Goal: Task Accomplishment & Management: Manage account settings

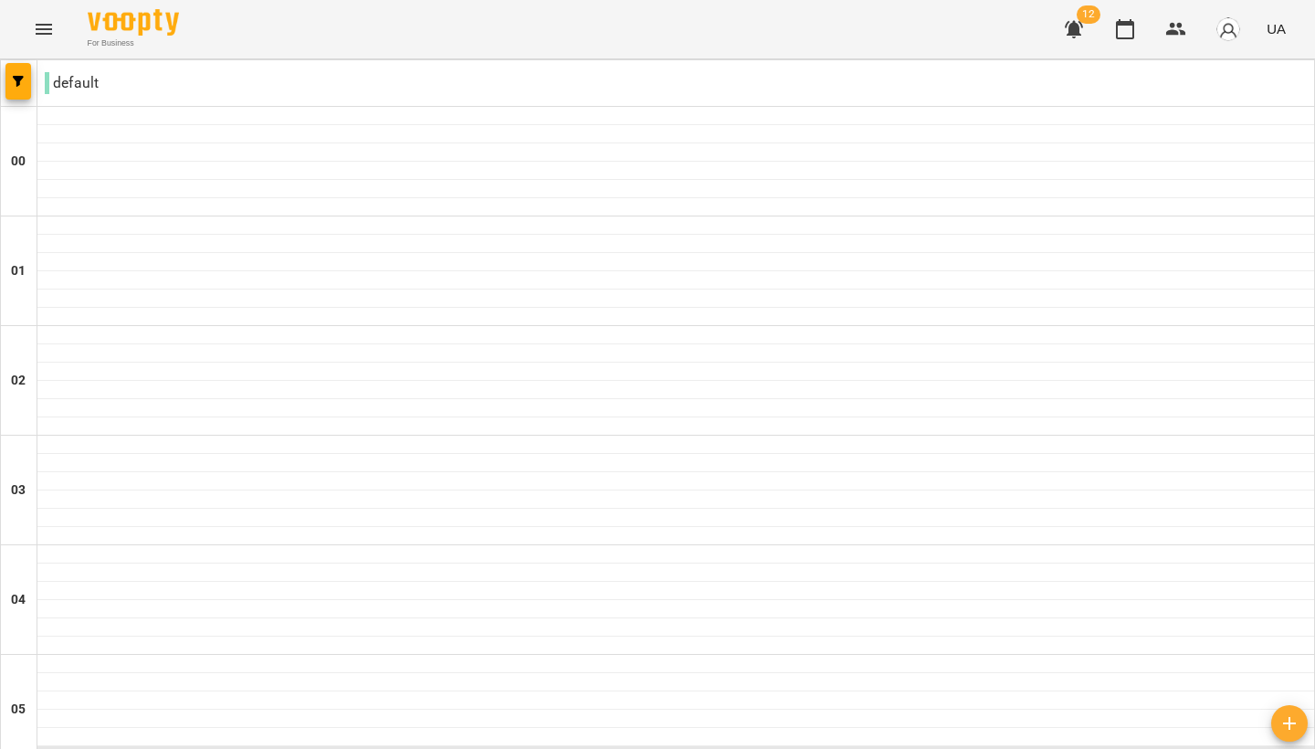
scroll to position [1656, 0]
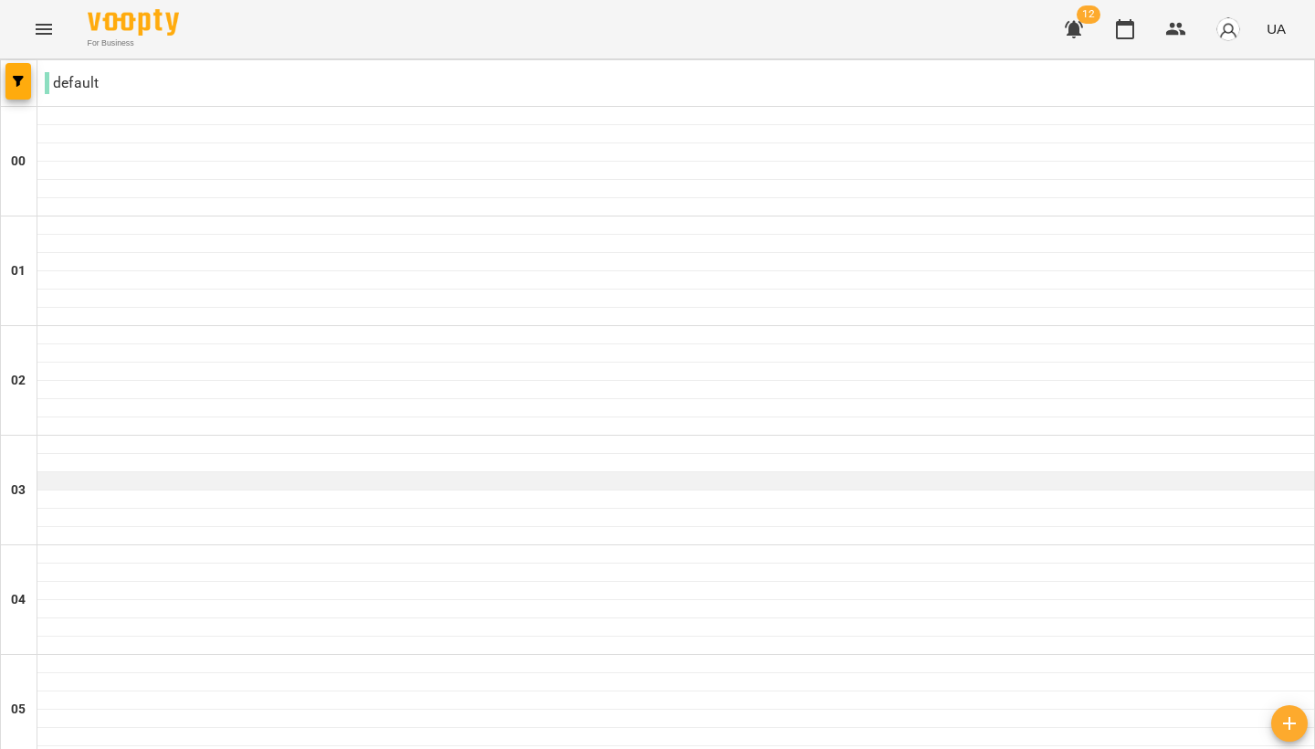
scroll to position [1953, 0]
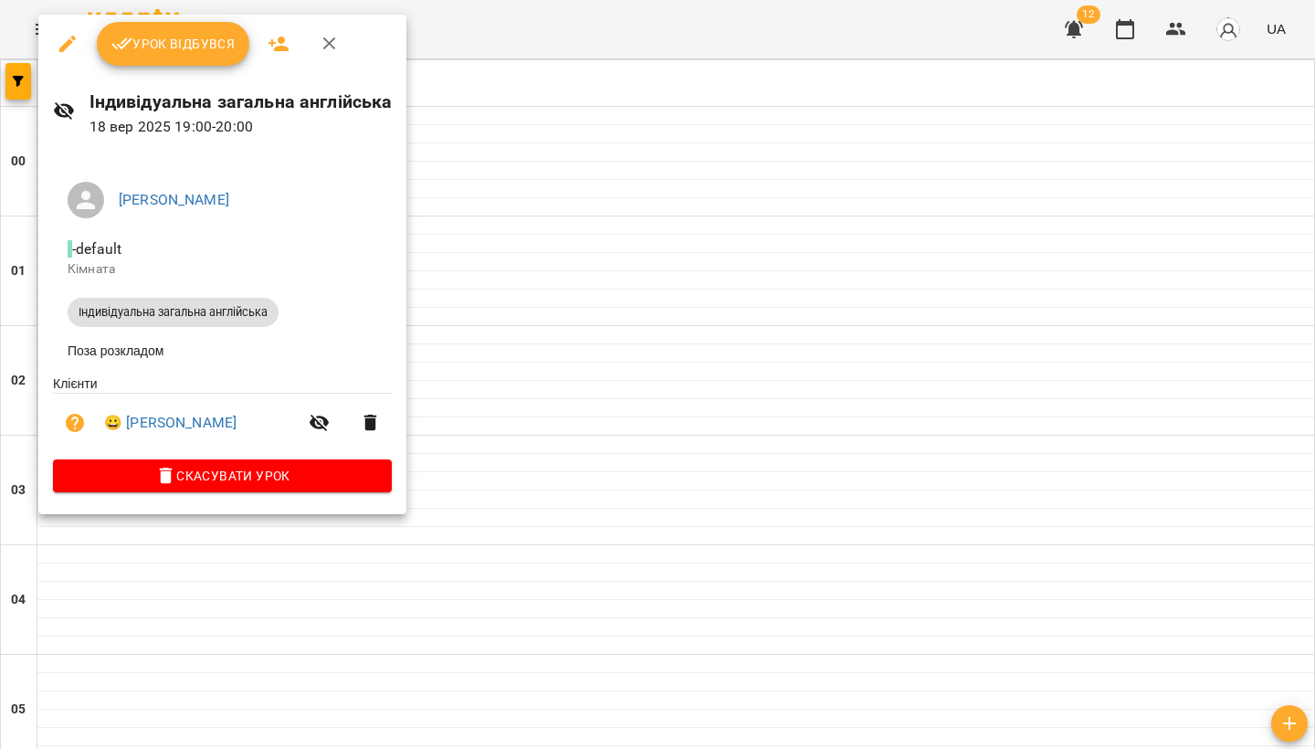
click at [185, 63] on button "Урок відбувся" at bounding box center [173, 44] width 153 height 44
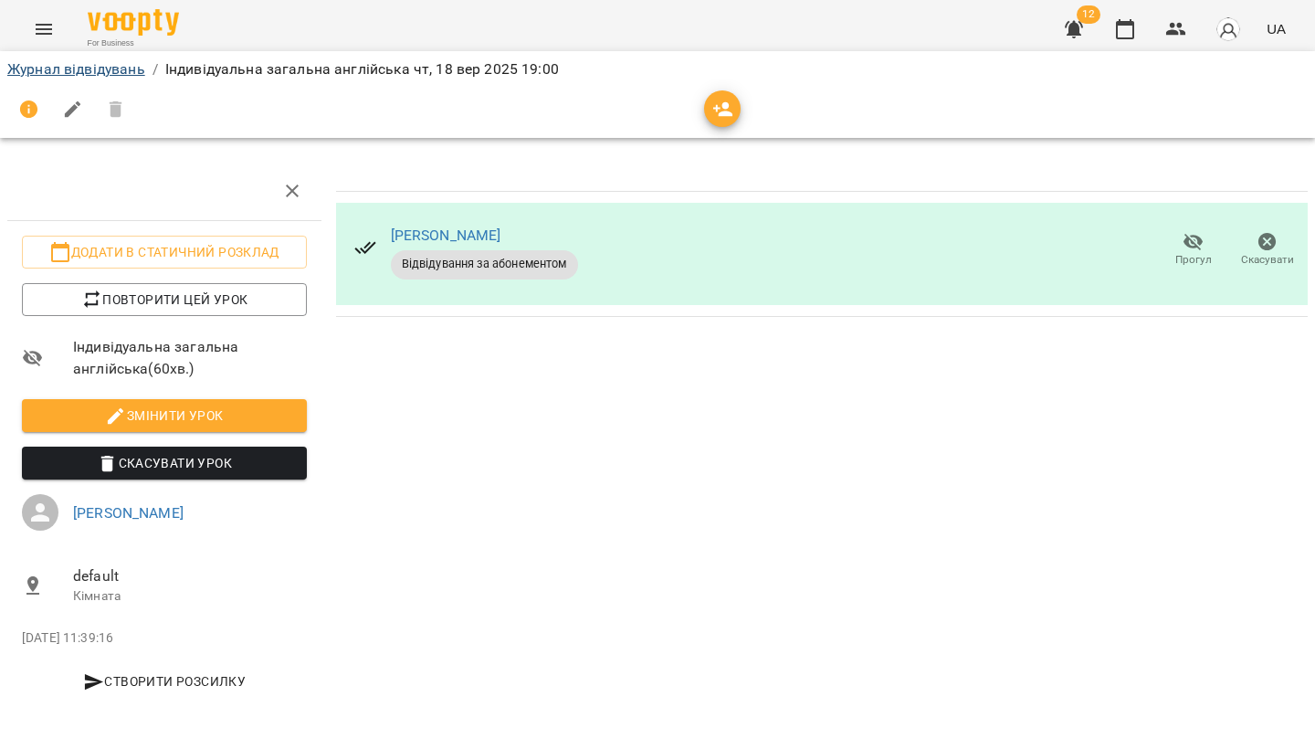
click at [57, 69] on link "Журнал відвідувань" at bounding box center [76, 68] width 138 height 17
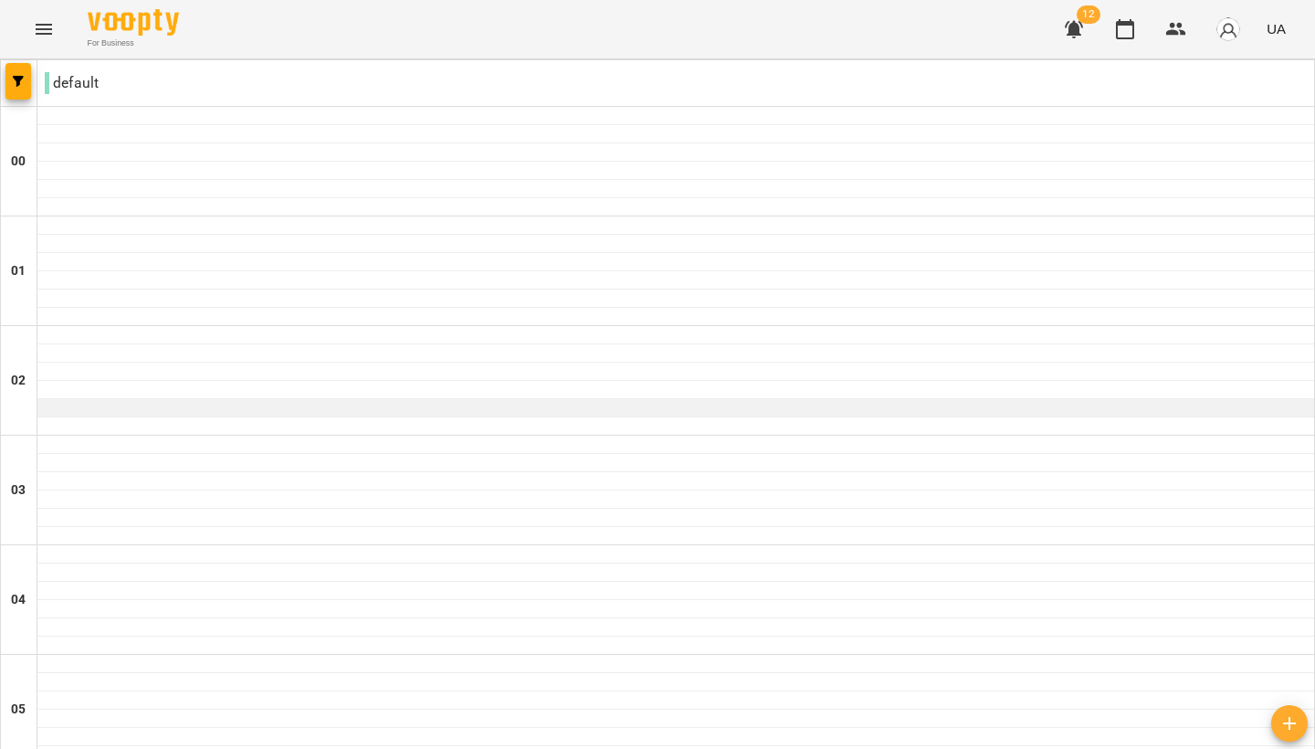
scroll to position [1998, 0]
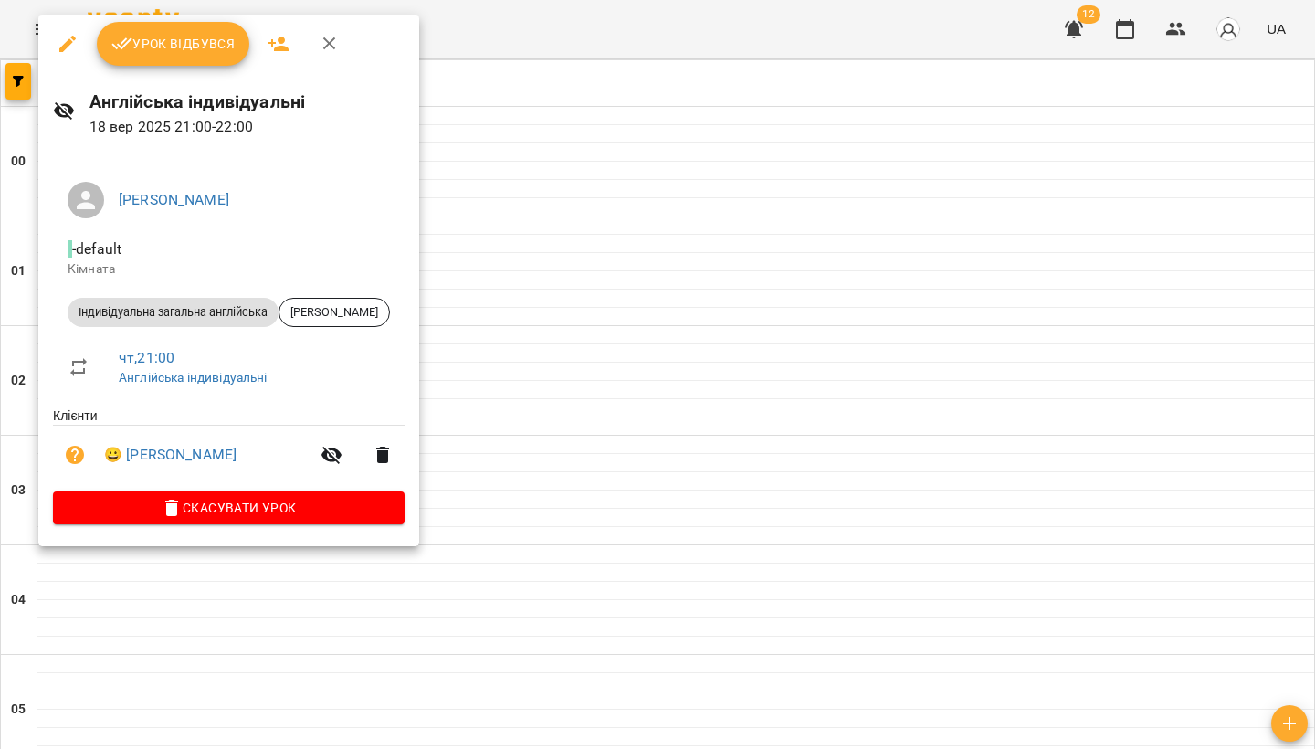
click at [146, 38] on span "Урок відбувся" at bounding box center [173, 44] width 124 height 22
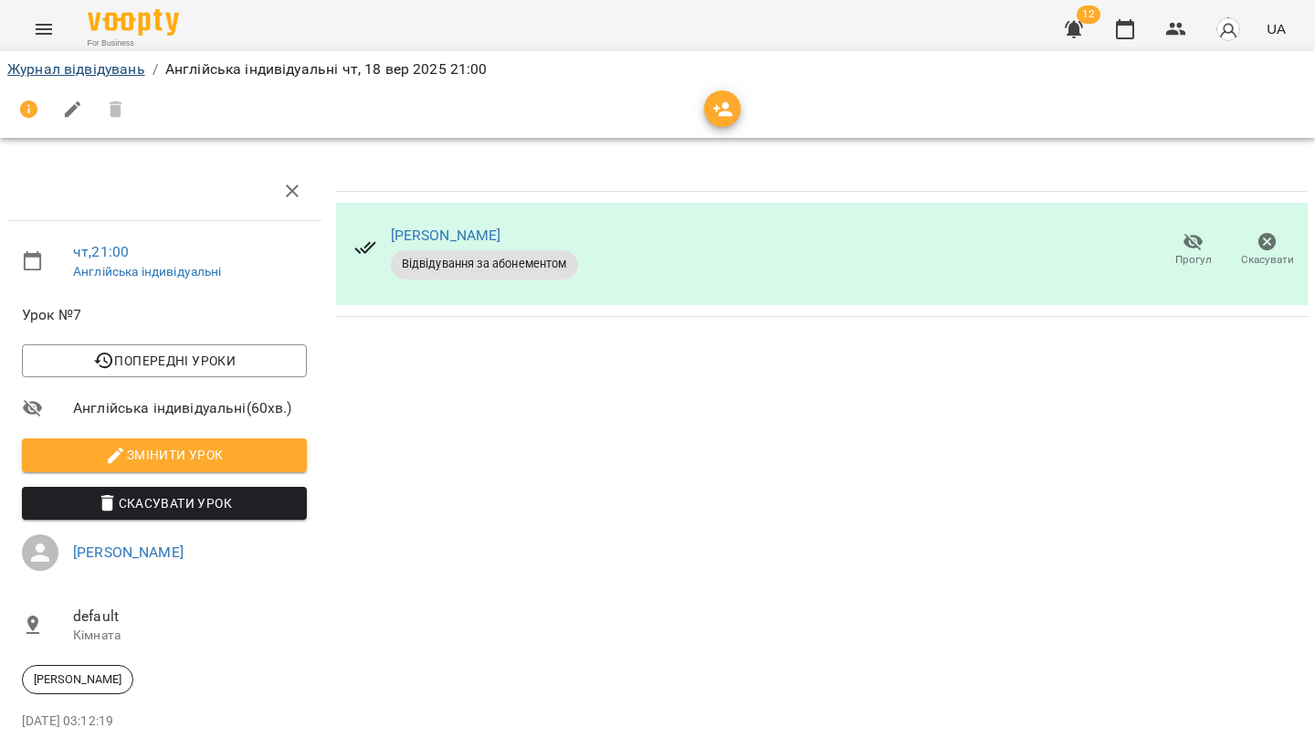
click at [93, 66] on link "Журнал відвідувань" at bounding box center [76, 68] width 138 height 17
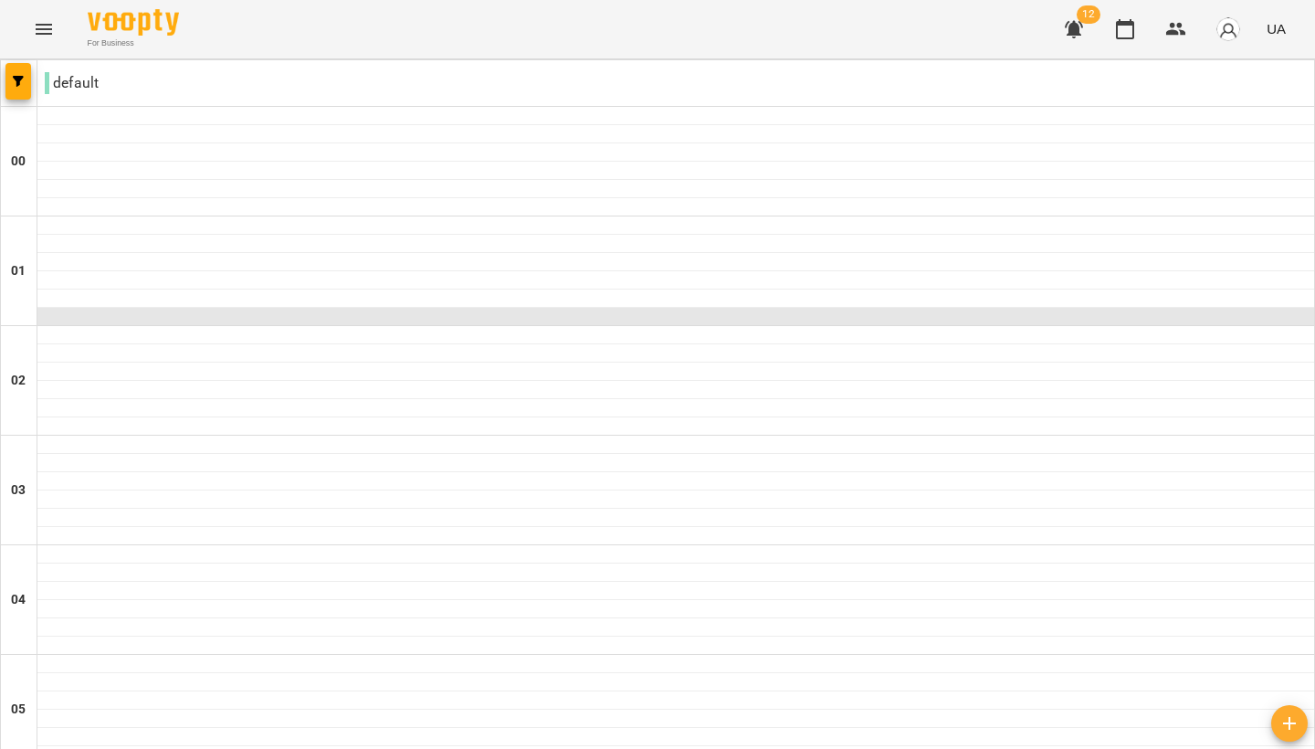
scroll to position [1998, 0]
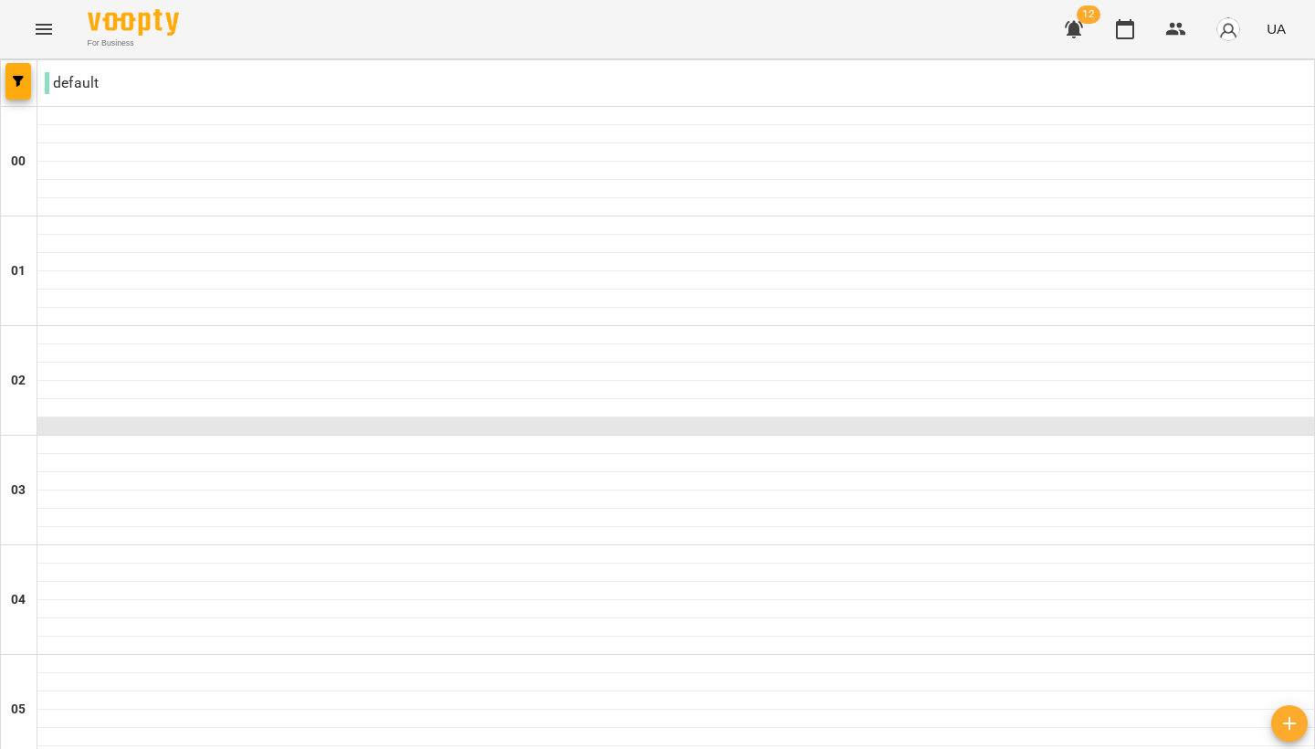
scroll to position [1835, 0]
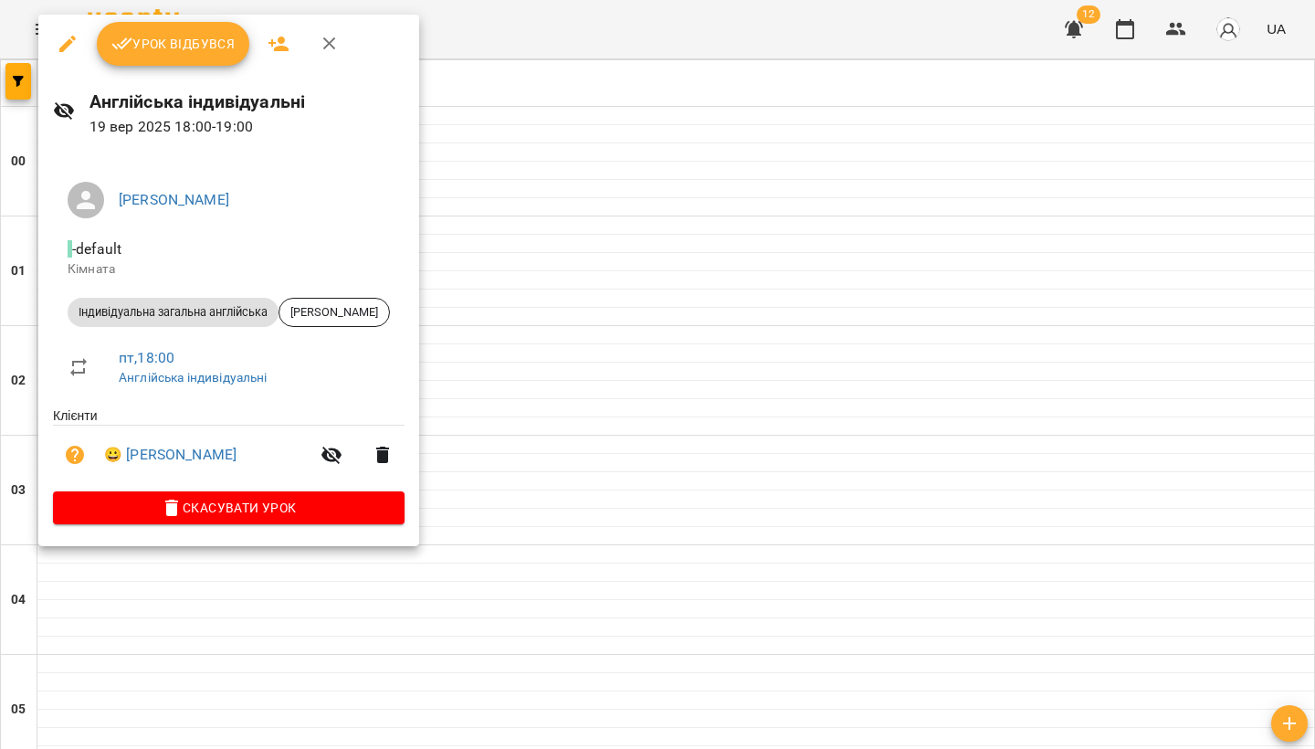
click at [153, 49] on span "Урок відбувся" at bounding box center [173, 44] width 124 height 22
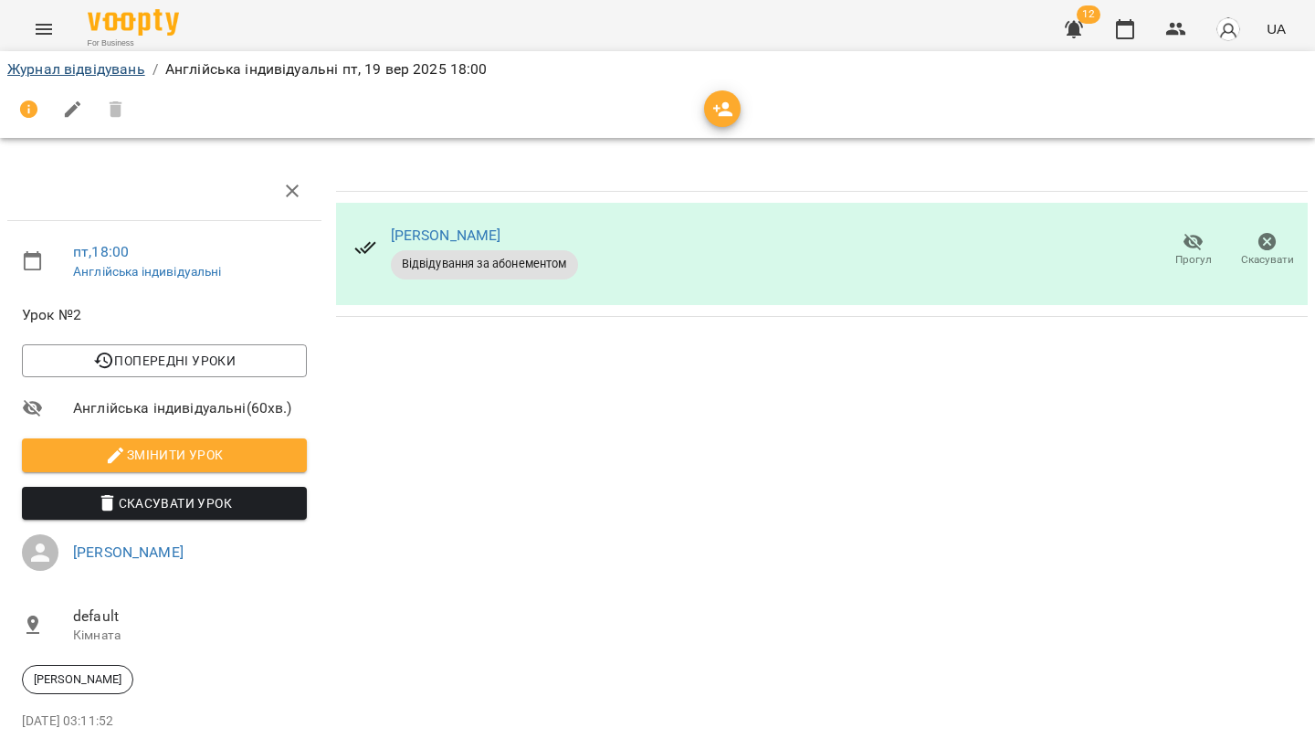
click at [92, 72] on link "Журнал відвідувань" at bounding box center [76, 68] width 138 height 17
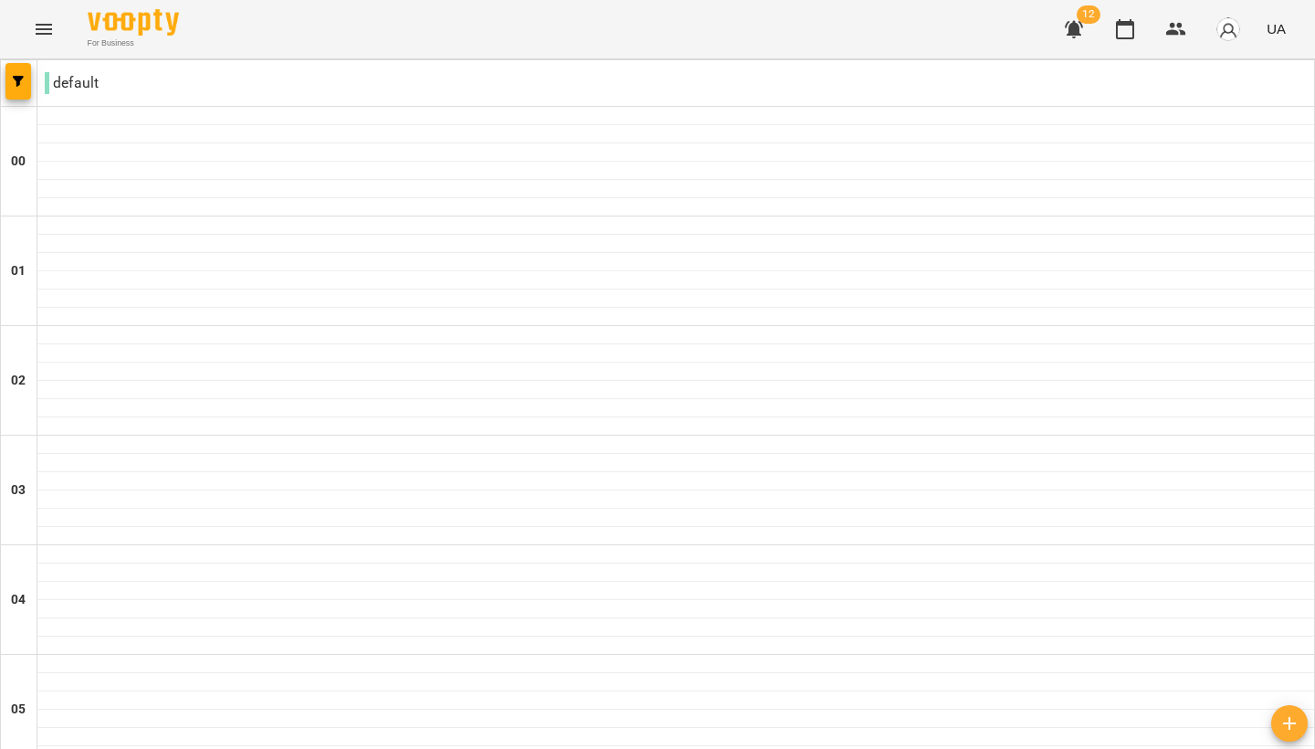
scroll to position [1918, 0]
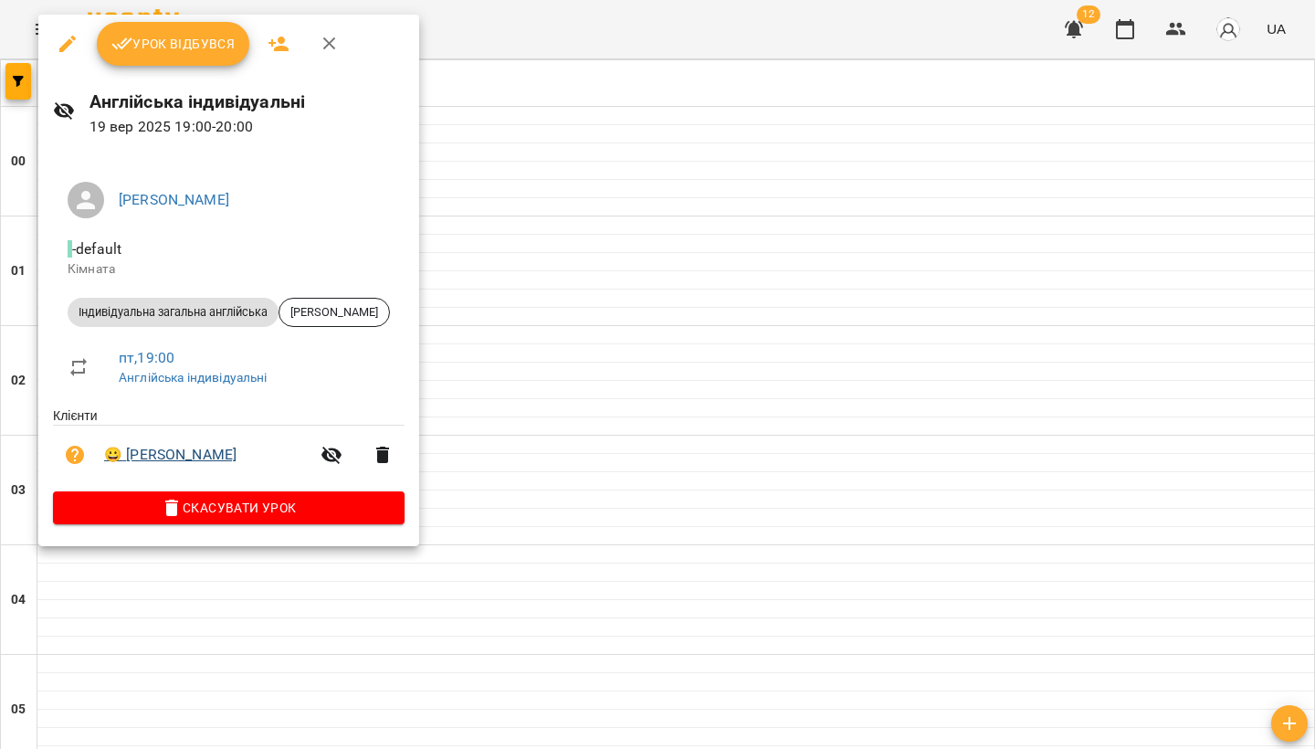
click at [131, 456] on link "😀 [PERSON_NAME]" at bounding box center [170, 455] width 132 height 22
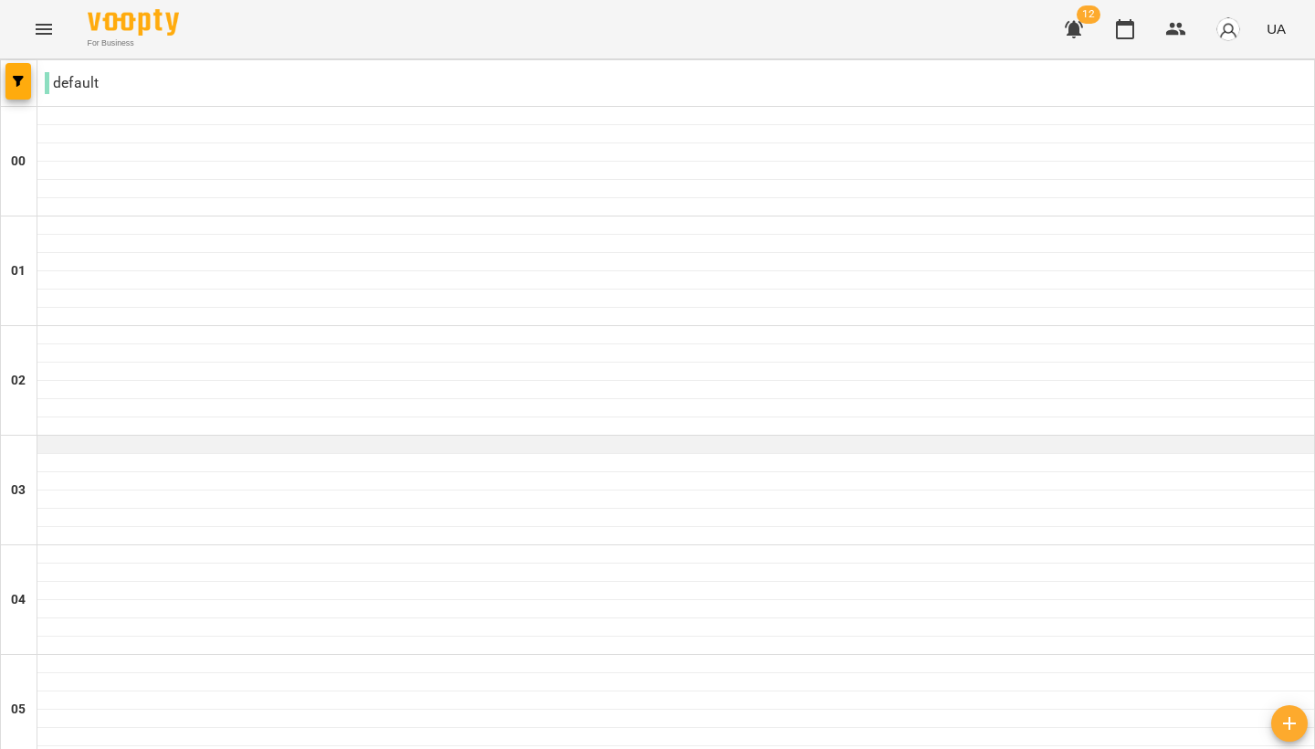
scroll to position [1973, 0]
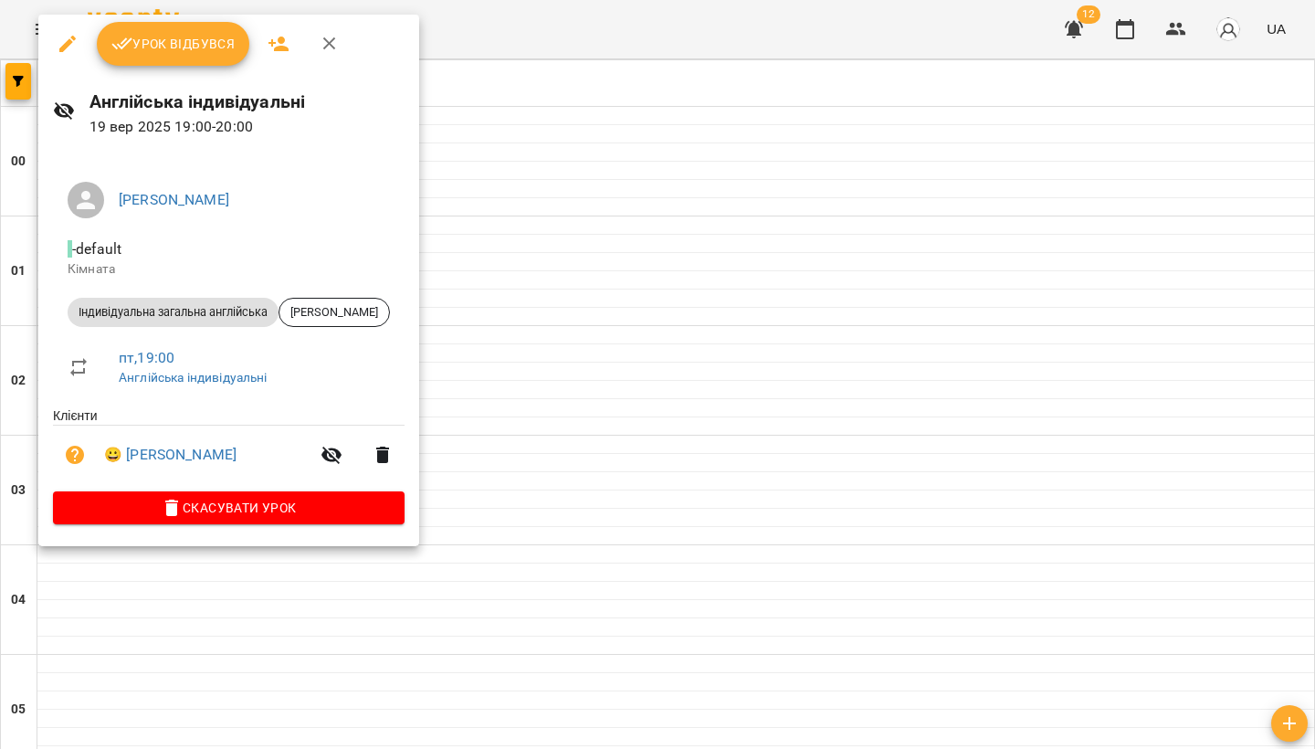
click at [372, 457] on icon "button" at bounding box center [383, 455] width 22 height 22
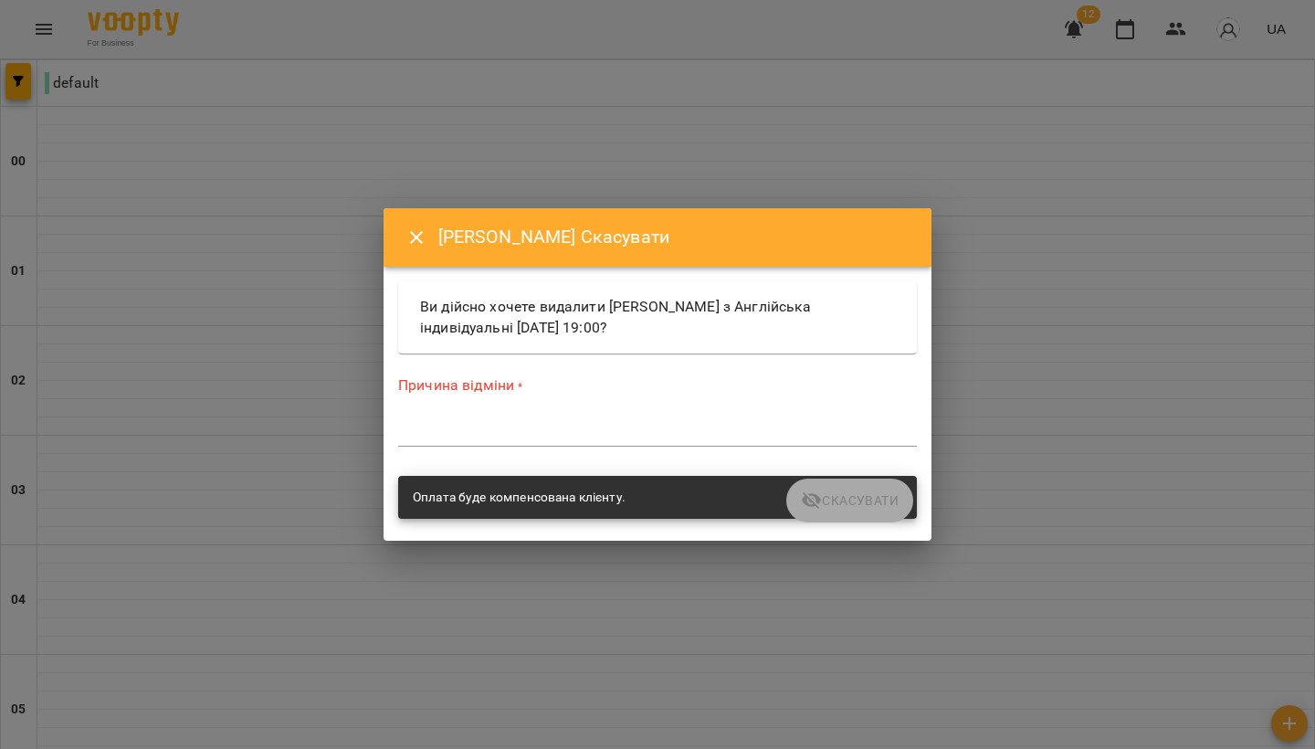
click at [413, 246] on icon "Close" at bounding box center [416, 237] width 22 height 22
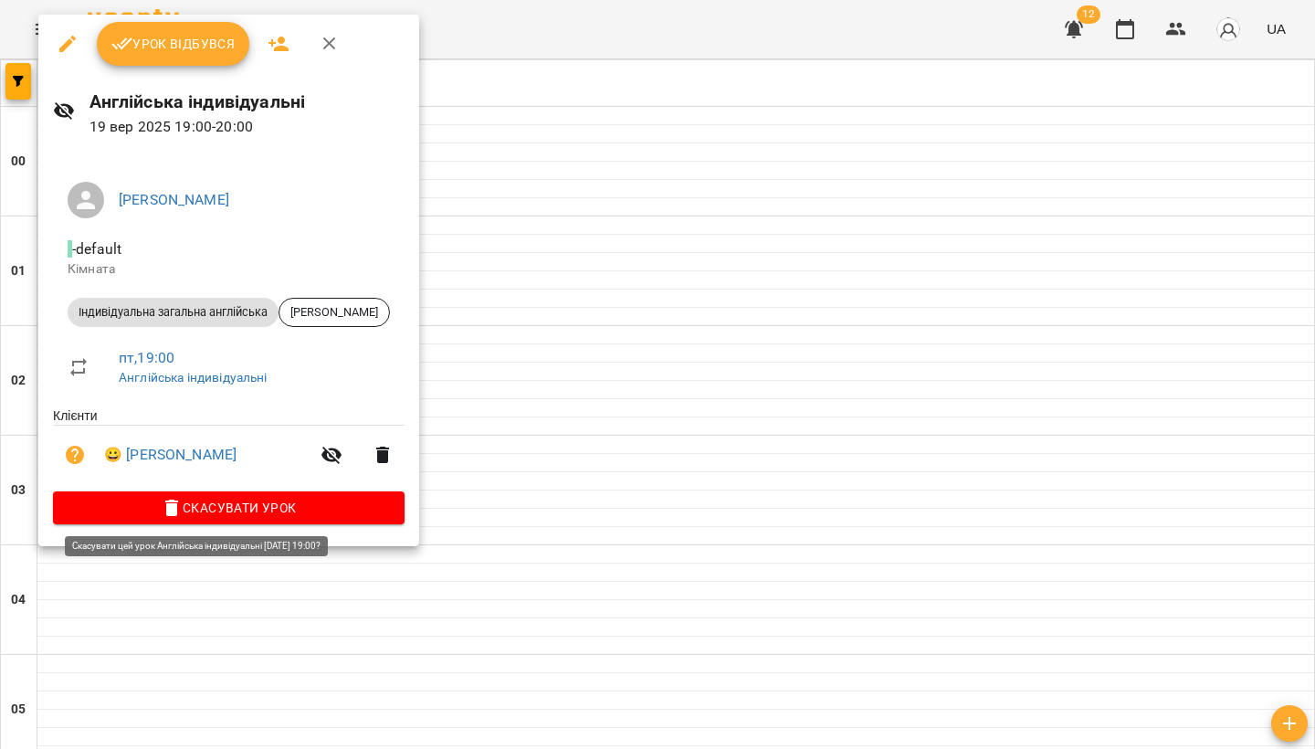
click at [132, 504] on span "Скасувати Урок" at bounding box center [229, 508] width 322 height 22
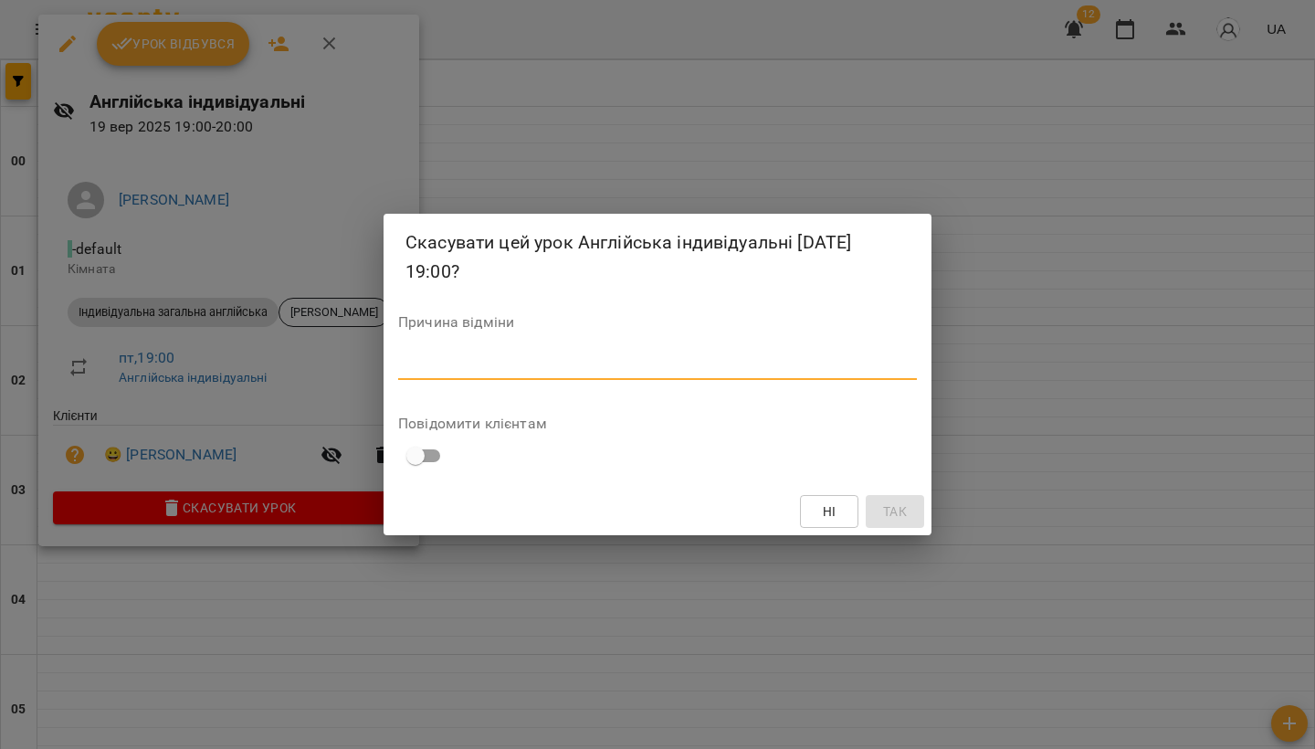
click at [715, 364] on textarea at bounding box center [657, 365] width 519 height 16
type textarea "*"
click at [901, 513] on span "Так" at bounding box center [895, 511] width 24 height 22
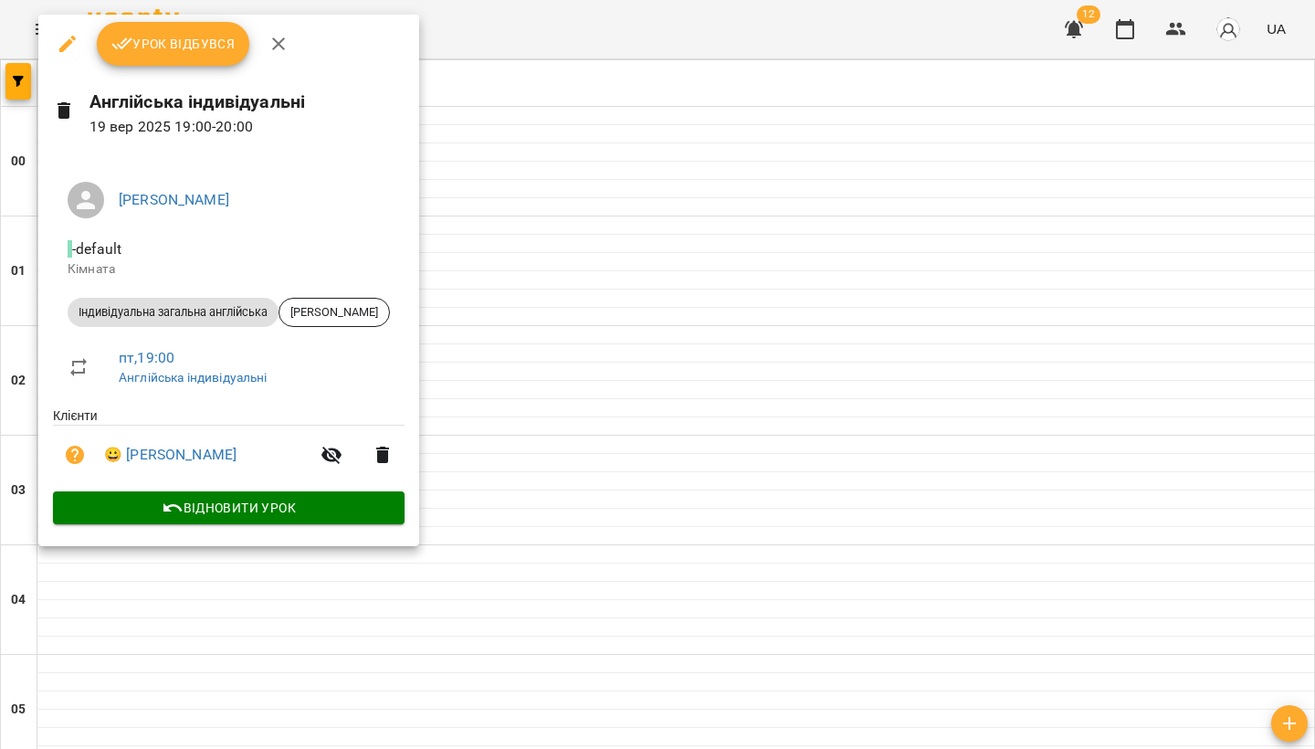
click at [320, 455] on icon "button" at bounding box center [331, 455] width 22 height 22
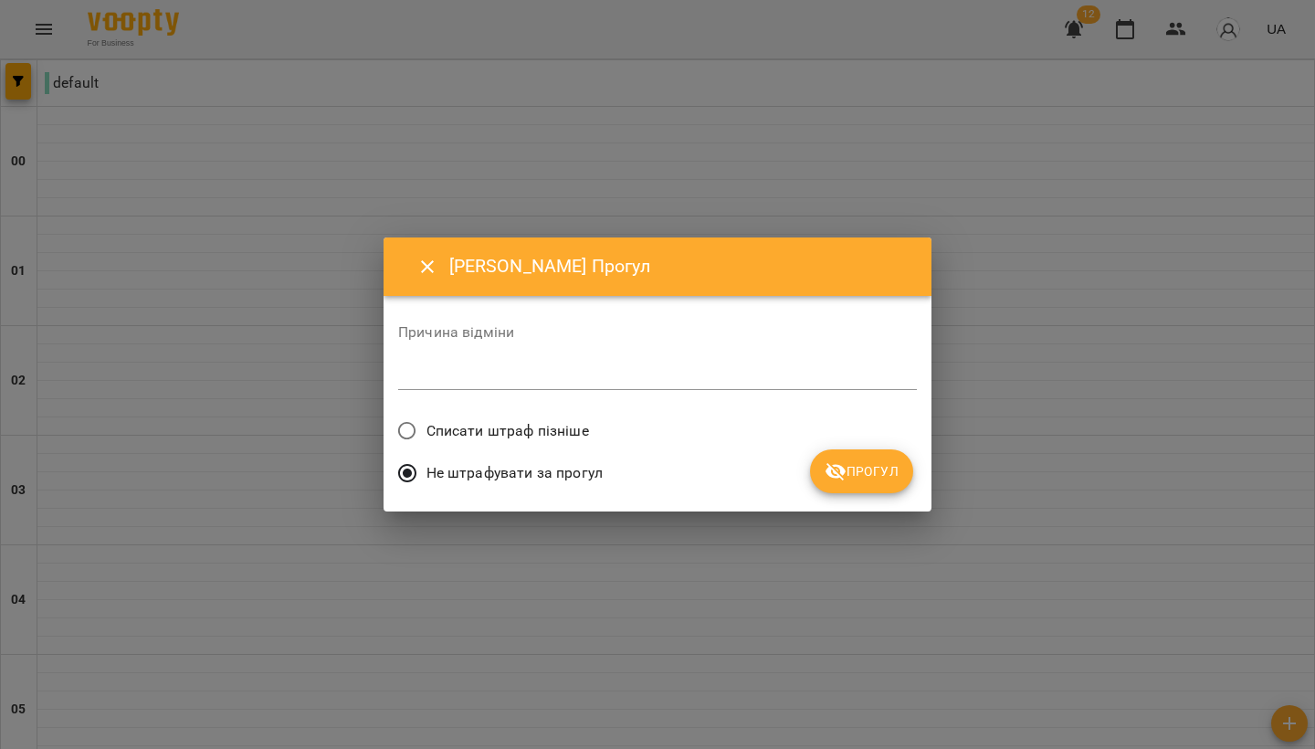
click at [422, 269] on icon "Close" at bounding box center [427, 267] width 22 height 22
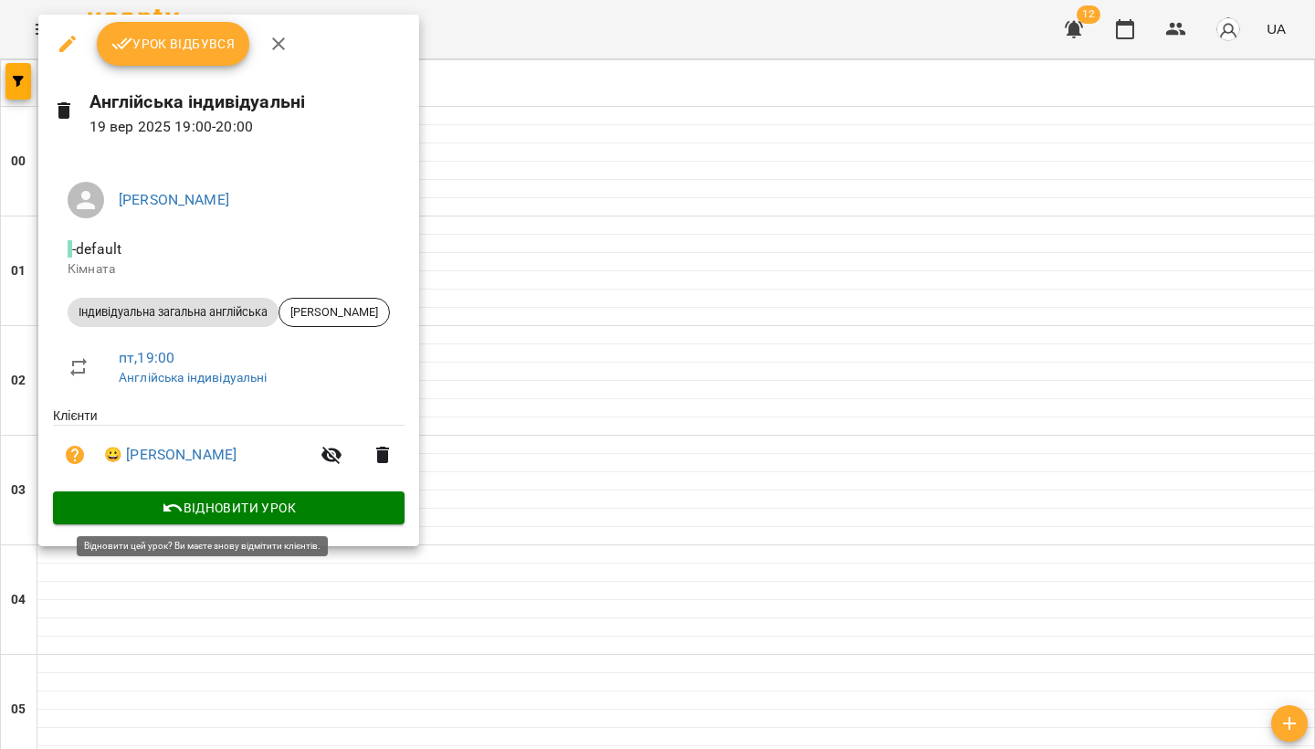
click at [215, 516] on span "Відновити урок" at bounding box center [229, 508] width 322 height 22
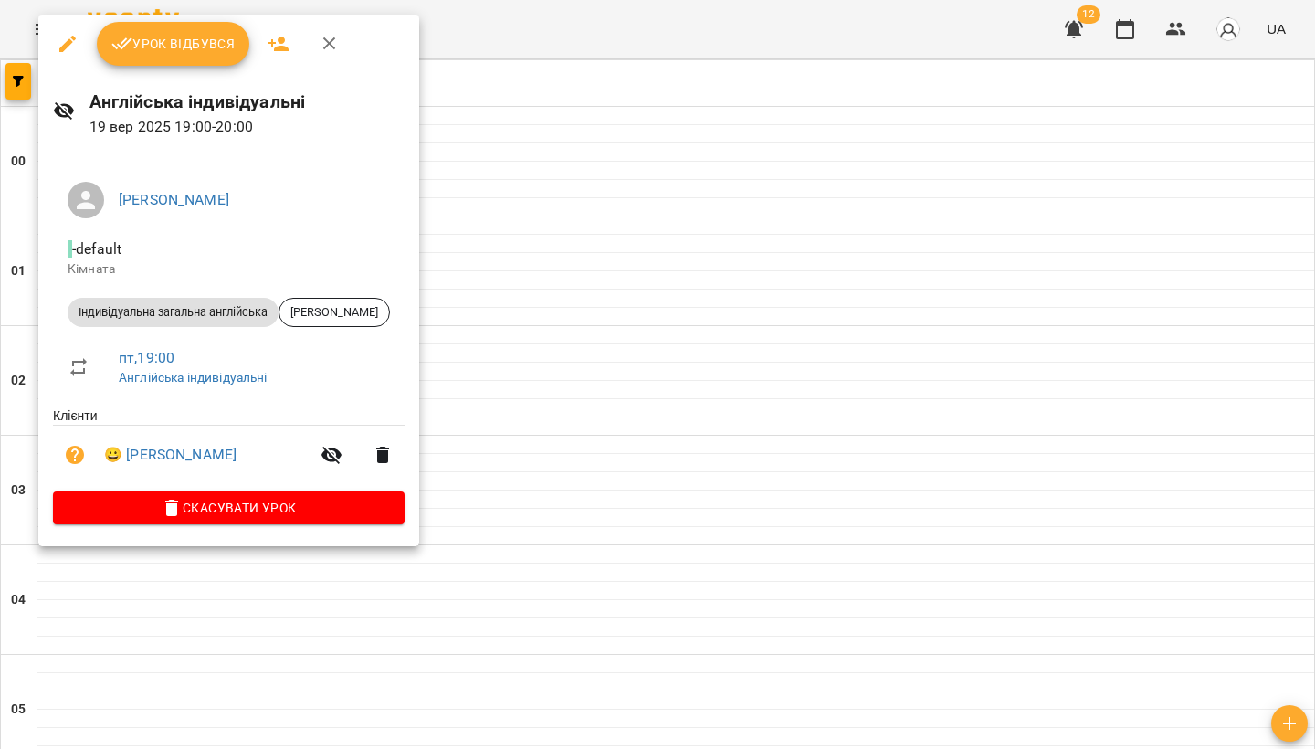
click at [174, 35] on span "Урок відбувся" at bounding box center [173, 44] width 124 height 22
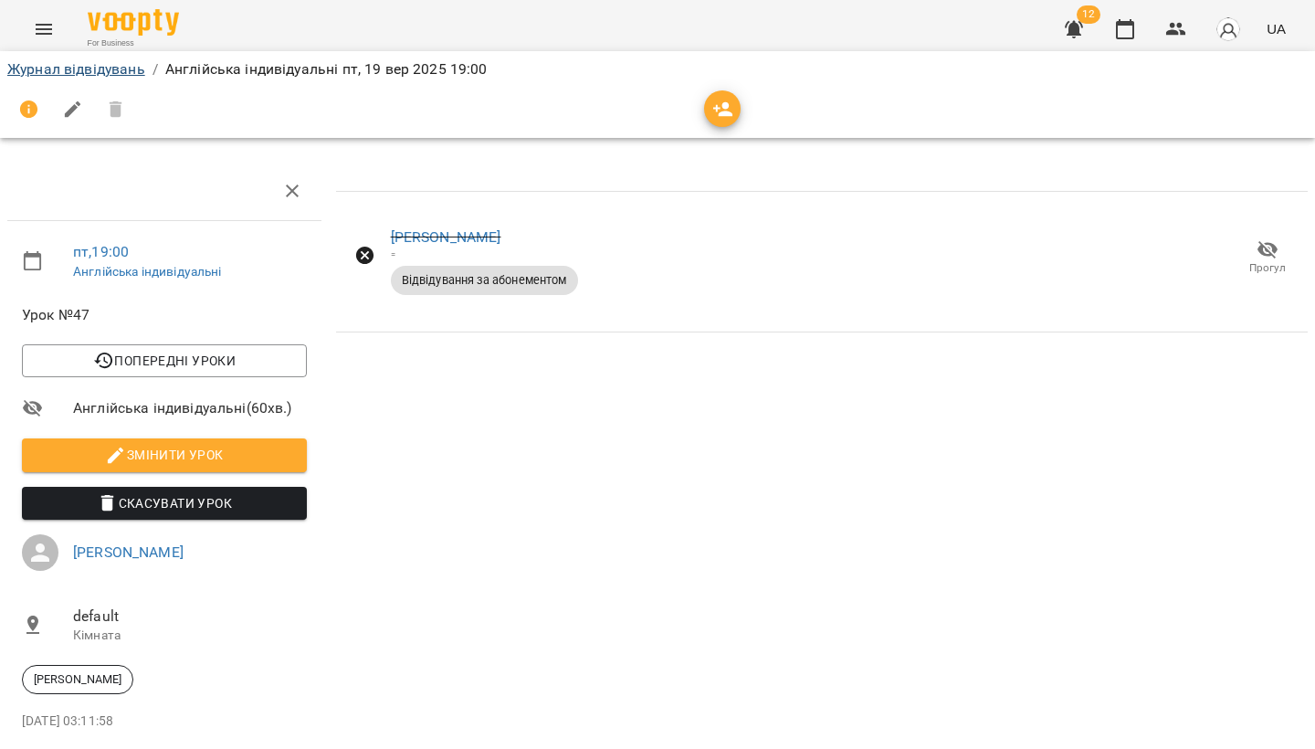
click at [87, 65] on link "Журнал відвідувань" at bounding box center [76, 68] width 138 height 17
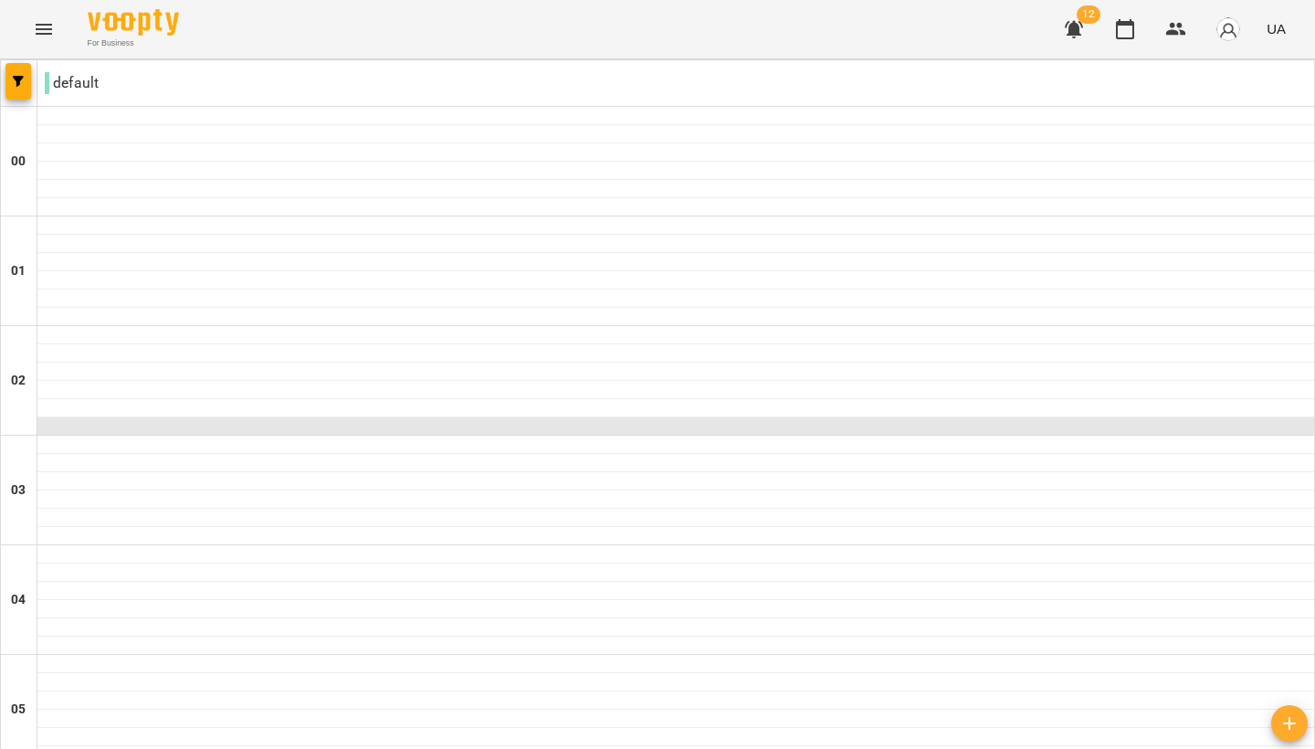
scroll to position [1959, 0]
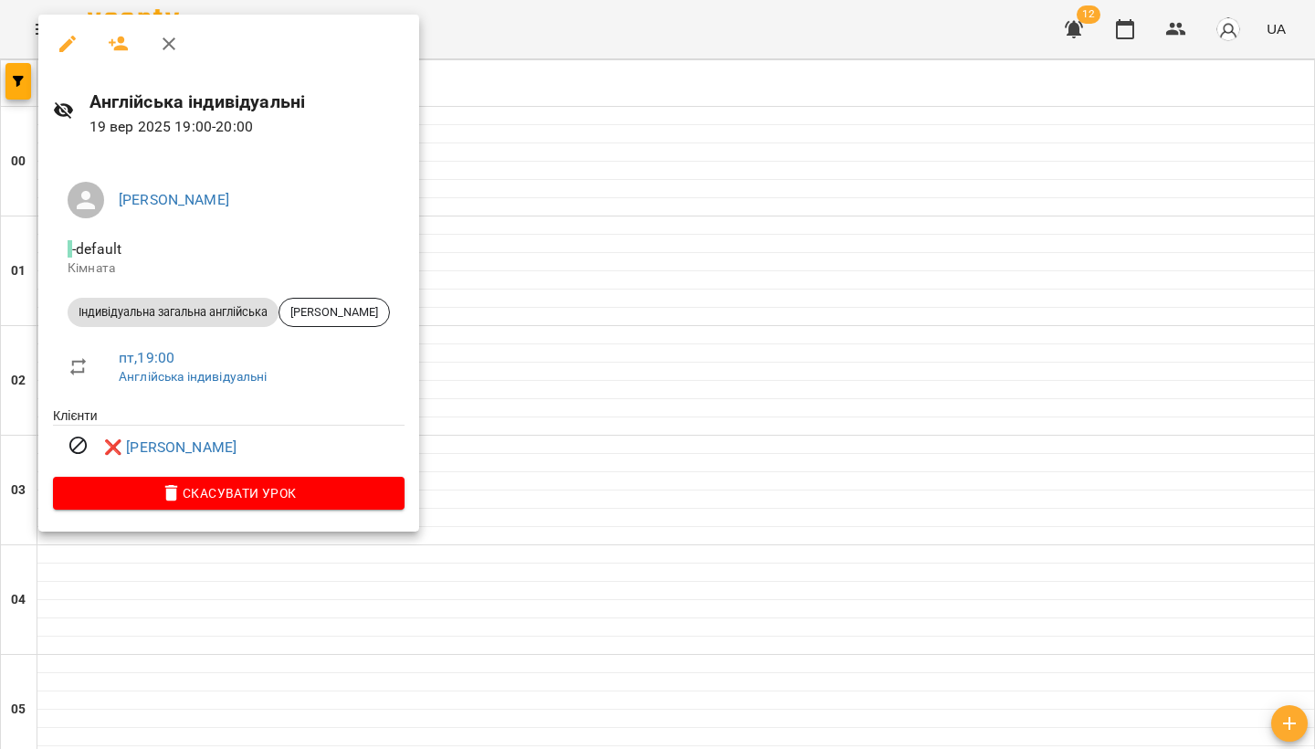
click at [485, 189] on div at bounding box center [657, 374] width 1315 height 749
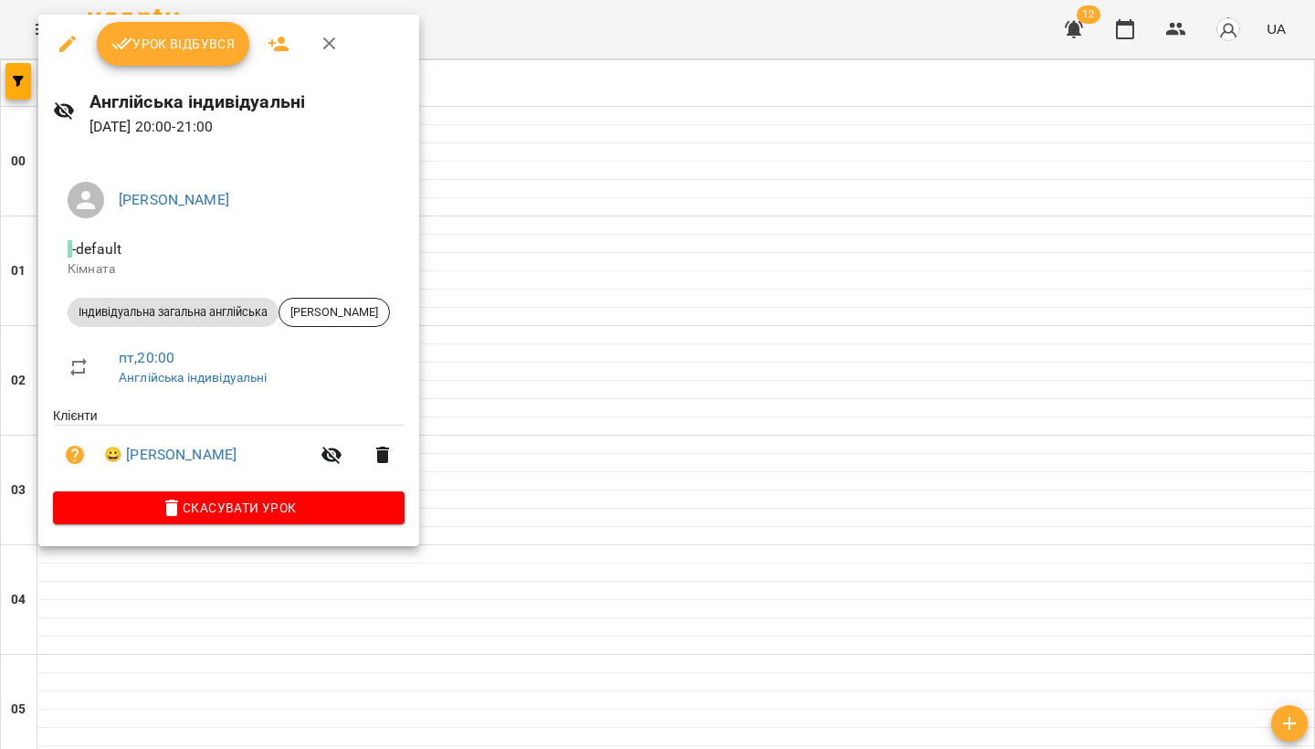
click at [196, 58] on button "Урок відбувся" at bounding box center [173, 44] width 153 height 44
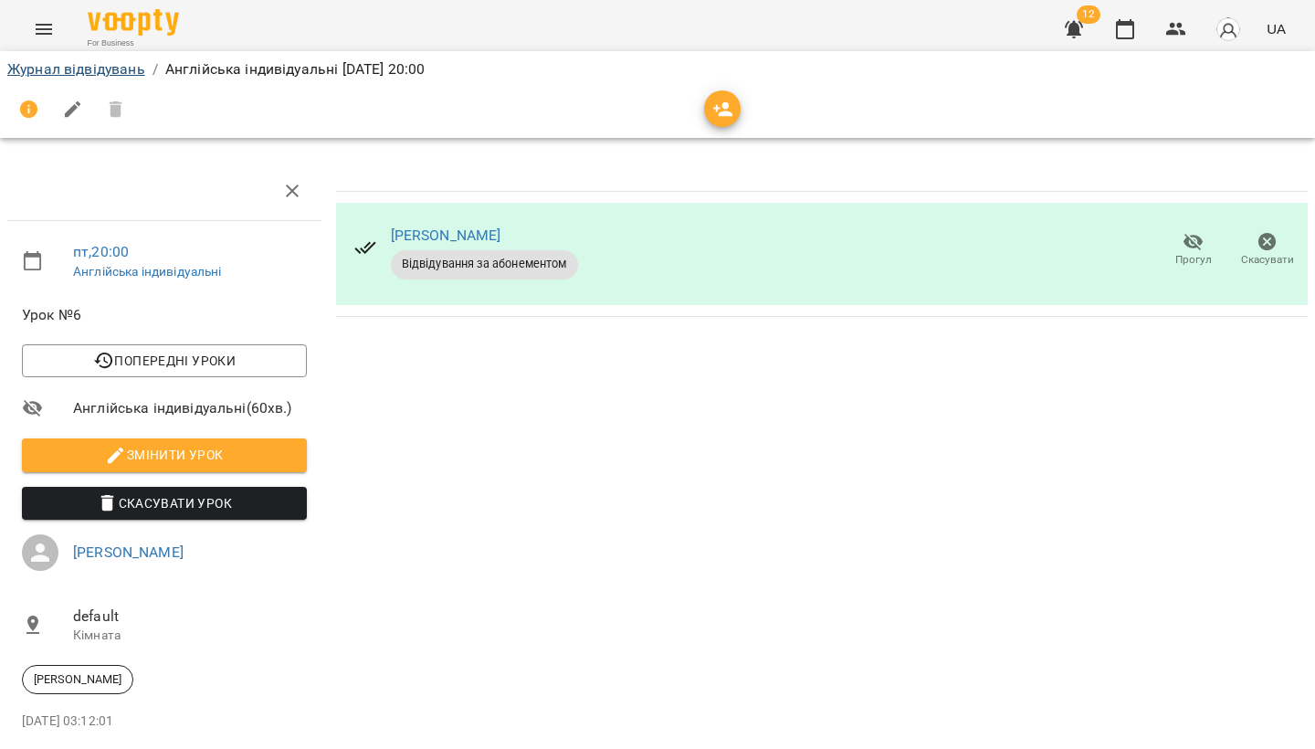
click at [110, 76] on link "Журнал відвідувань" at bounding box center [76, 68] width 138 height 17
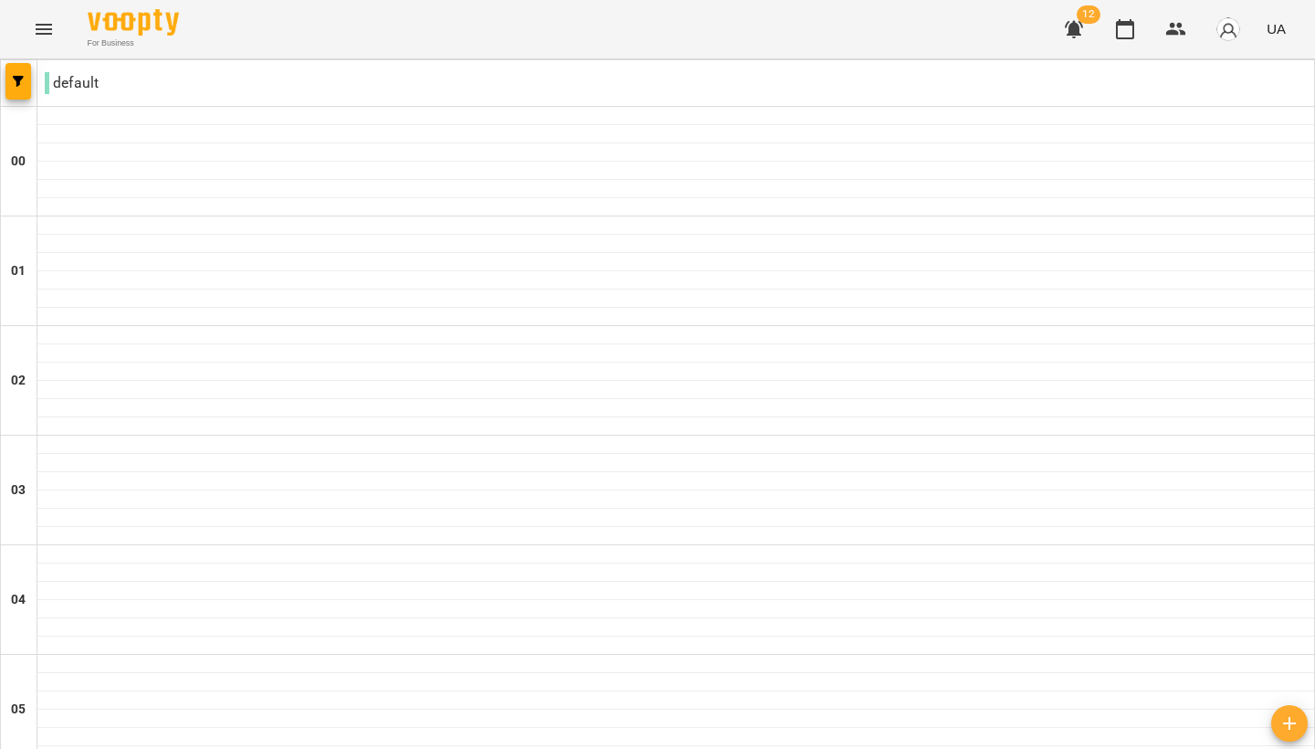
scroll to position [1942, 0]
